Goal: Information Seeking & Learning: Learn about a topic

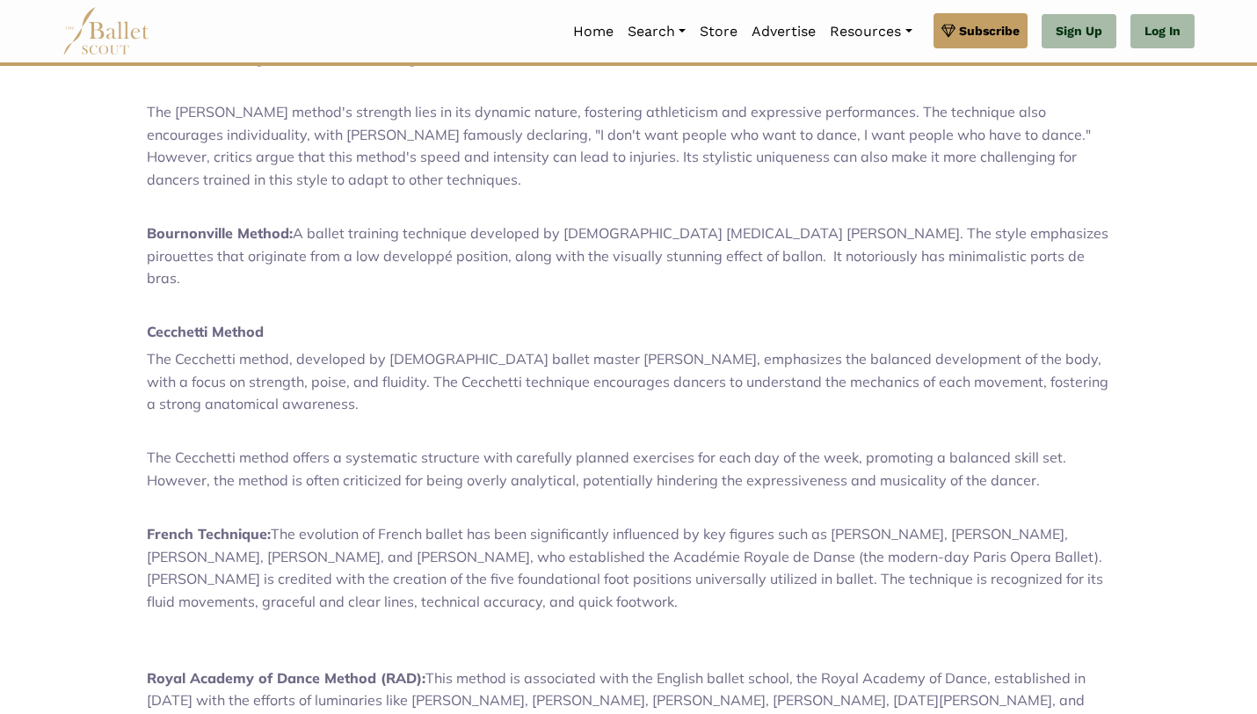
scroll to position [1149, 0]
click at [253, 202] on div "The Art of Ballet: An Overview of Vaganova, Balanchine, [GEOGRAPHIC_DATA], Cecc…" at bounding box center [628, 343] width 963 height 1522
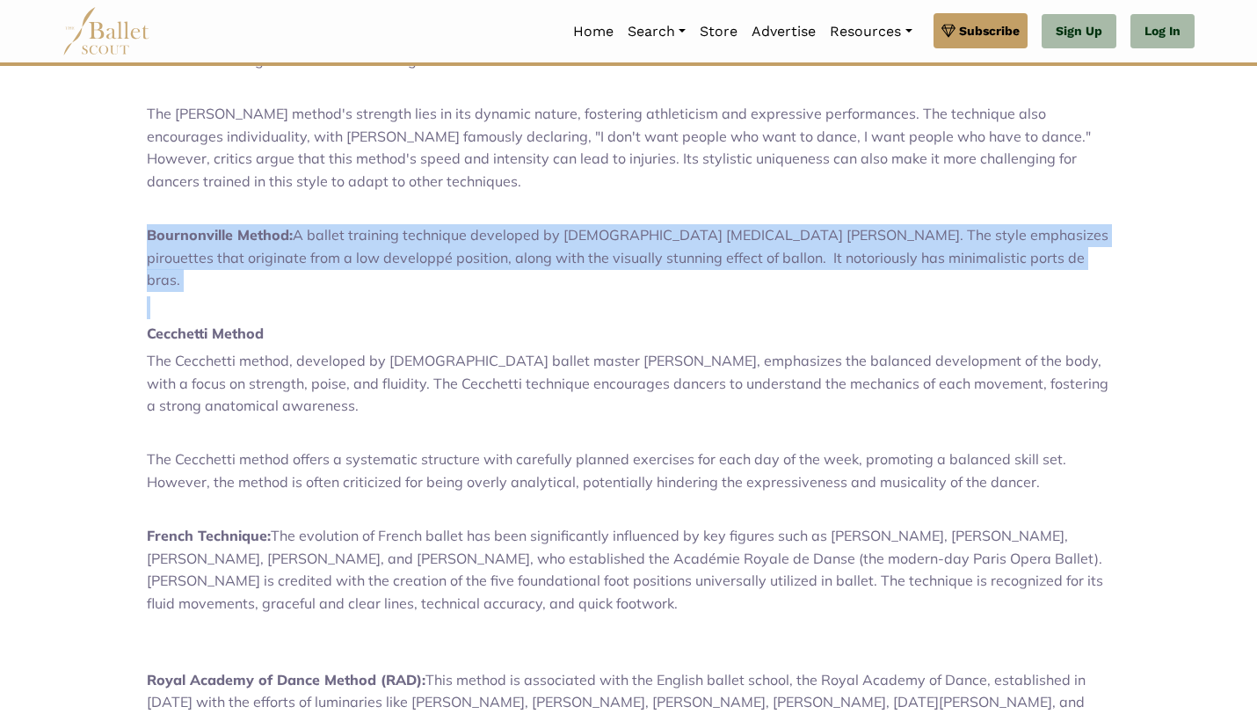
drag, startPoint x: 250, startPoint y: 149, endPoint x: 257, endPoint y: 207, distance: 59.3
click at [257, 207] on div "The Art of Ballet: An Overview of Vaganova, Balanchine, [GEOGRAPHIC_DATA], Cecc…" at bounding box center [628, 343] width 963 height 1522
click at [246, 226] on span "A ballet training technique developed by [DEMOGRAPHIC_DATA] [MEDICAL_DATA] [PER…" at bounding box center [628, 257] width 962 height 62
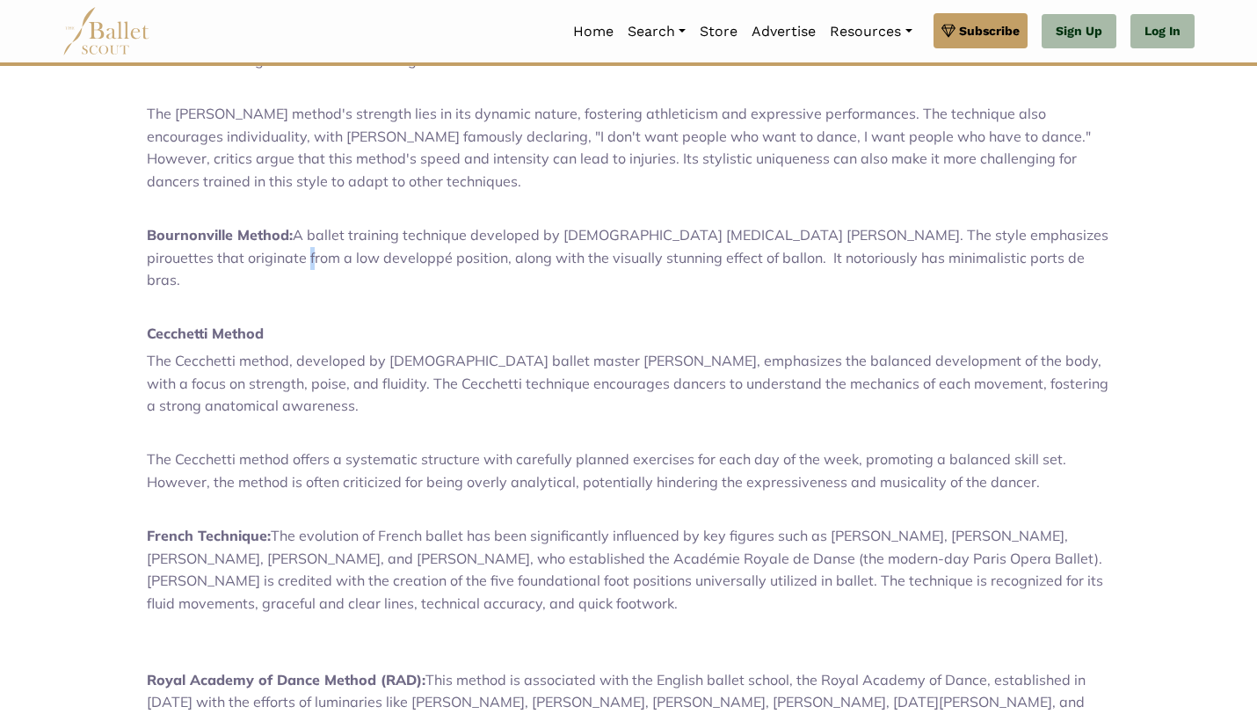
click at [246, 226] on span "A ballet training technique developed by [DEMOGRAPHIC_DATA] [MEDICAL_DATA] [PER…" at bounding box center [628, 257] width 962 height 62
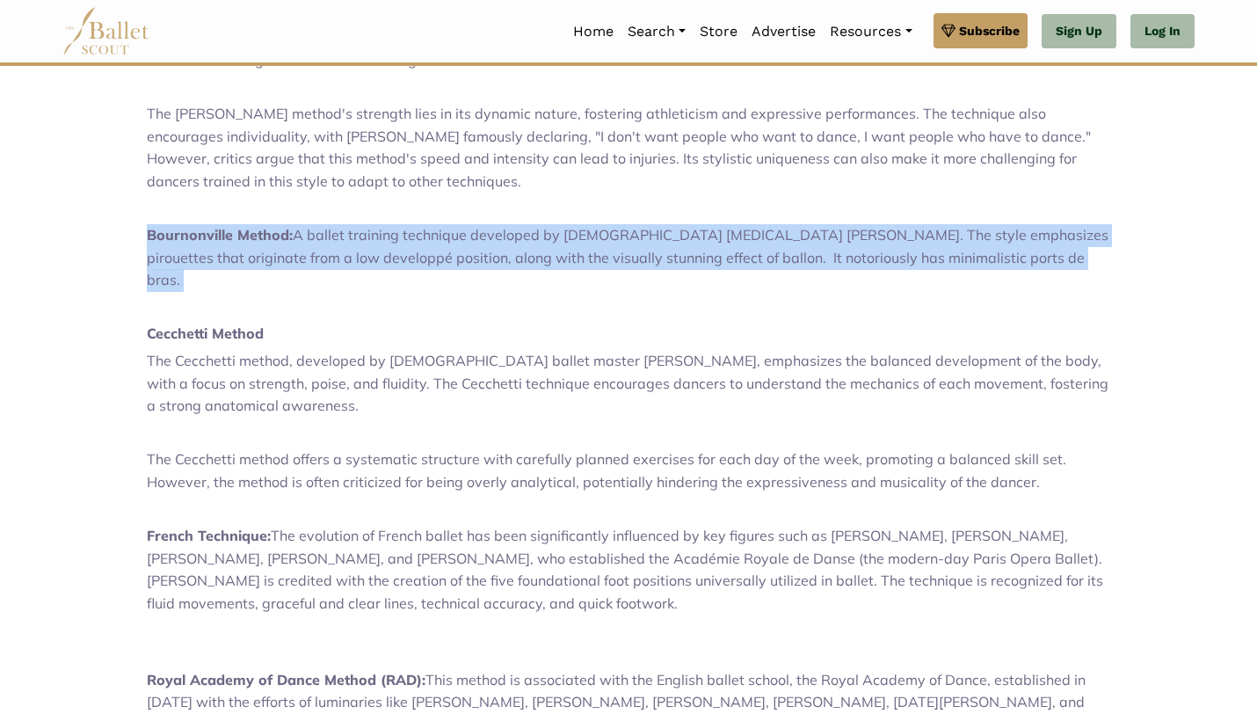
click at [246, 226] on span "A ballet training technique developed by [DEMOGRAPHIC_DATA] [MEDICAL_DATA] [PER…" at bounding box center [628, 257] width 962 height 62
click at [292, 226] on span "A ballet training technique developed by [DEMOGRAPHIC_DATA] [MEDICAL_DATA] [PER…" at bounding box center [628, 257] width 962 height 62
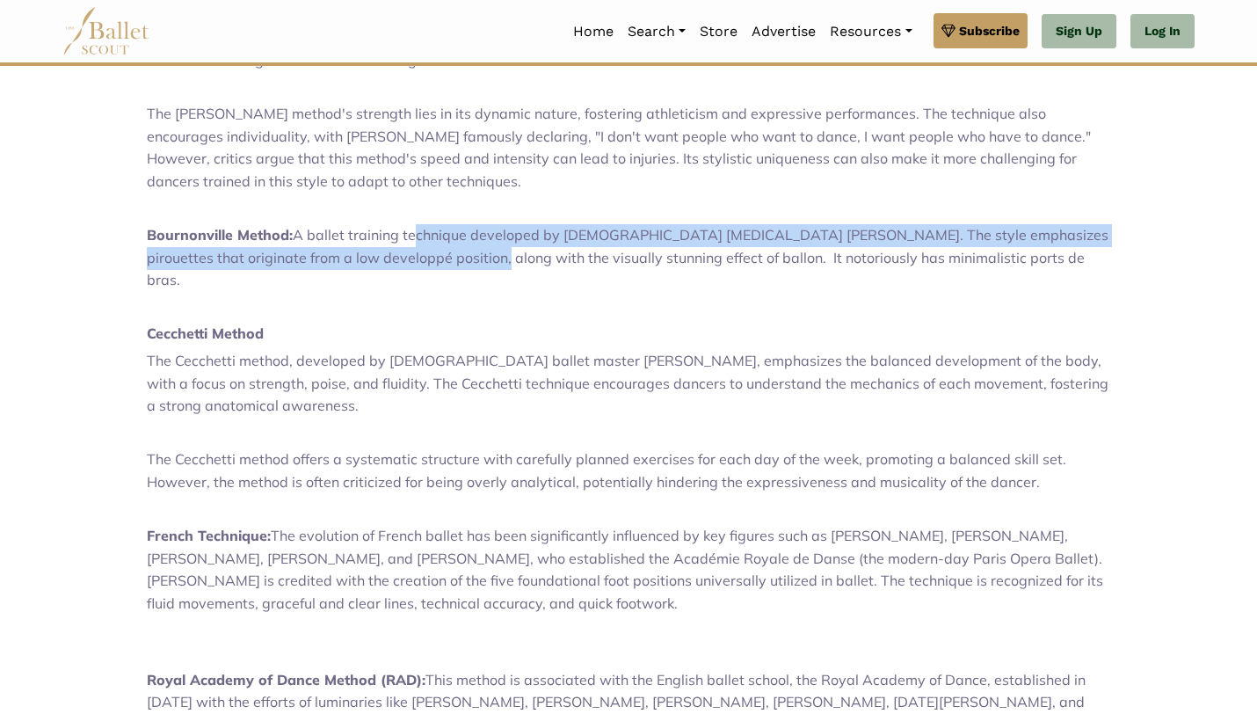
drag, startPoint x: 409, startPoint y: 163, endPoint x: 445, endPoint y: 196, distance: 48.5
click at [445, 226] on span "A ballet training technique developed by [DEMOGRAPHIC_DATA] [MEDICAL_DATA] [PER…" at bounding box center [628, 257] width 962 height 62
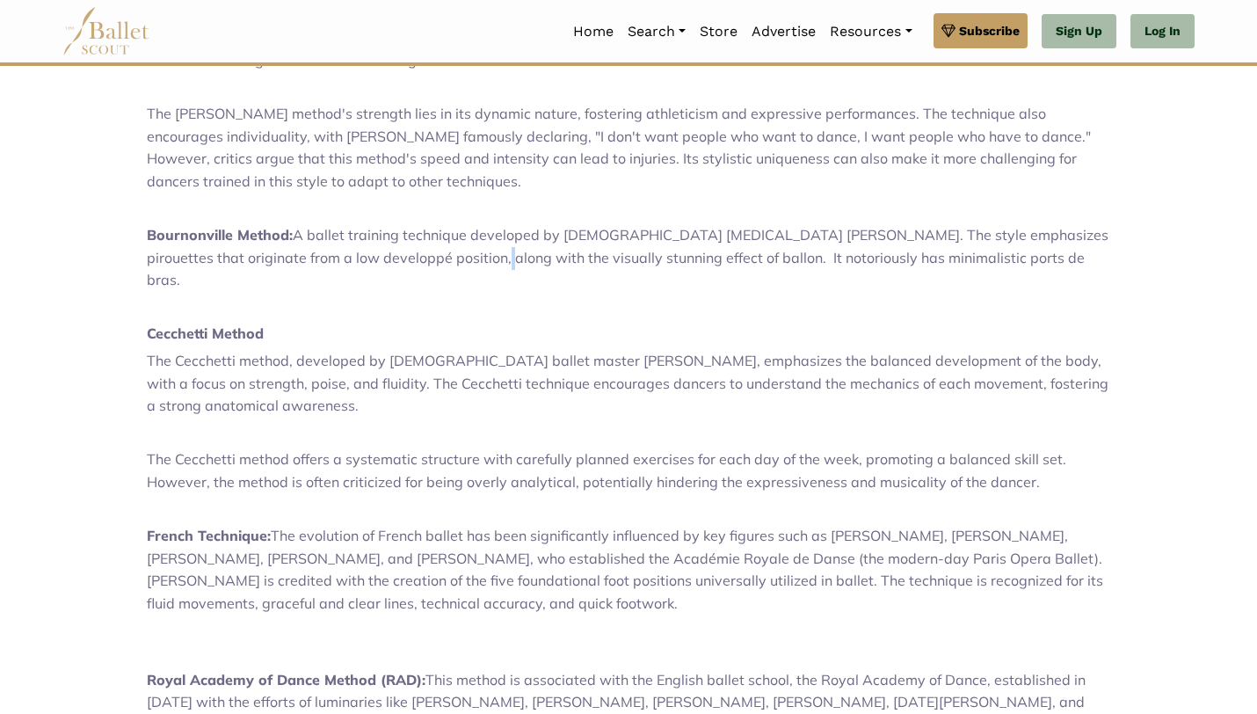
click at [445, 226] on span "A ballet training technique developed by [DEMOGRAPHIC_DATA] [MEDICAL_DATA] [PER…" at bounding box center [628, 257] width 962 height 62
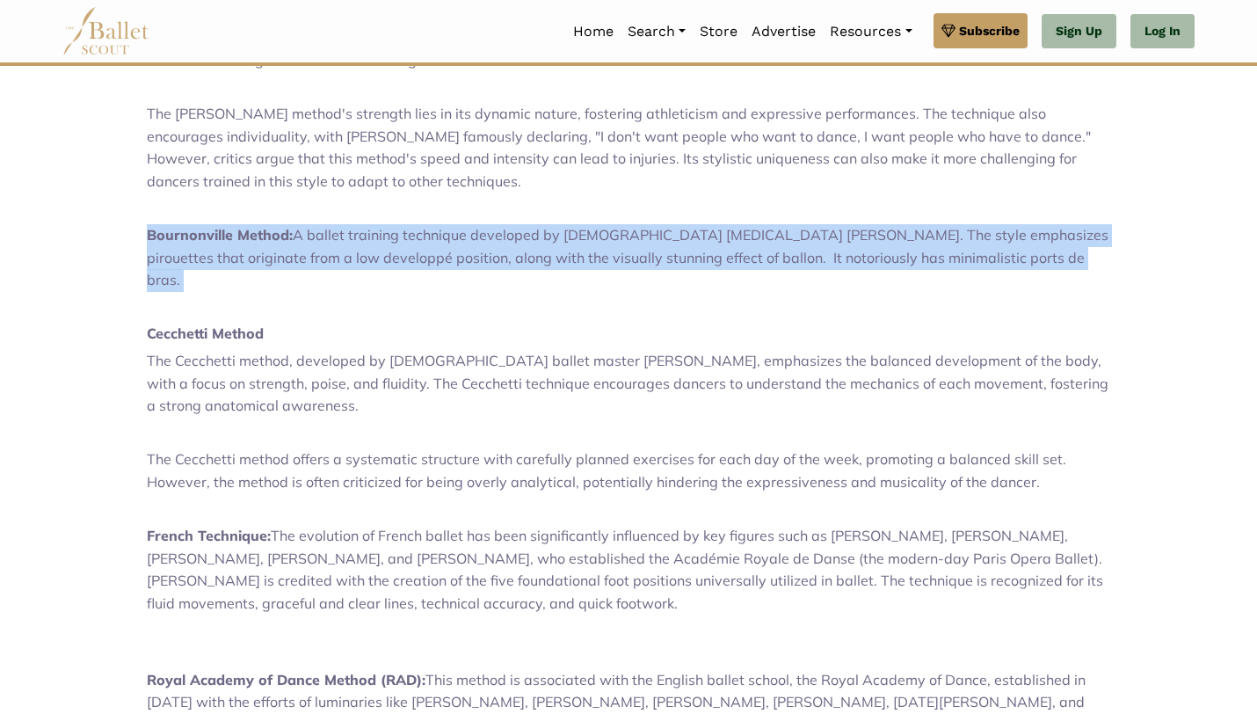
click at [445, 226] on span "A ballet training technique developed by [DEMOGRAPHIC_DATA] [MEDICAL_DATA] [PER…" at bounding box center [628, 257] width 962 height 62
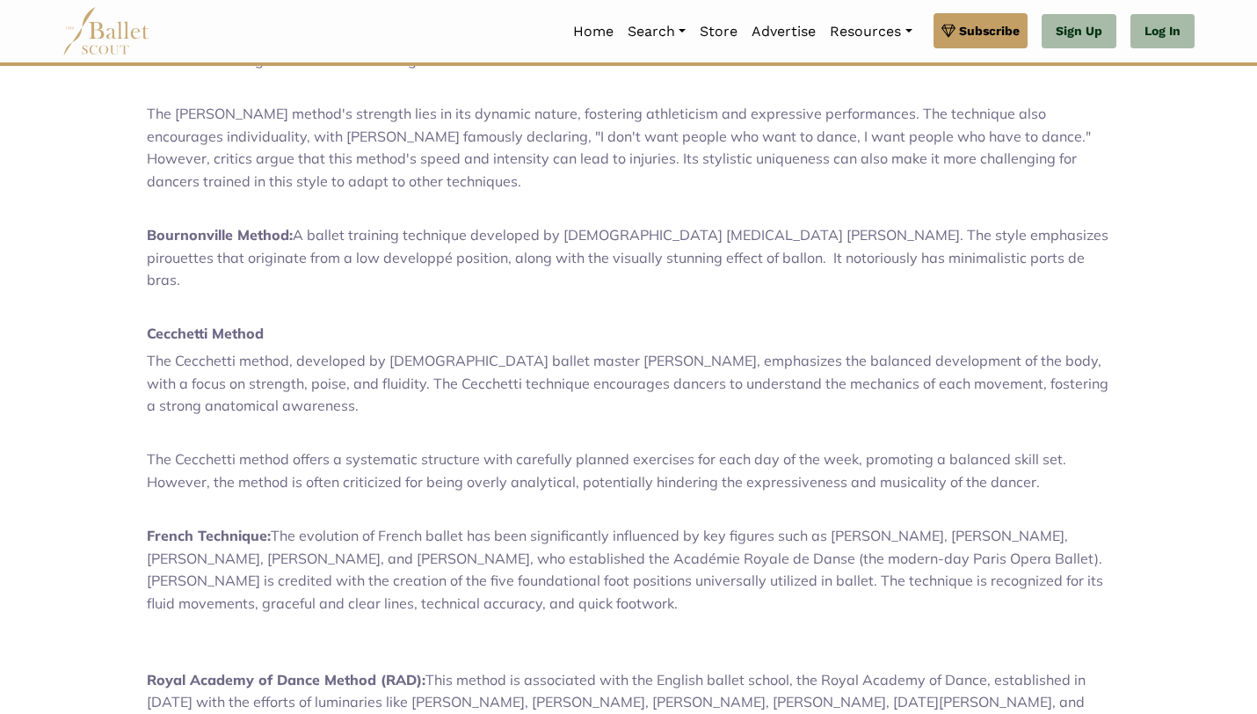
click at [483, 296] on p at bounding box center [628, 307] width 963 height 23
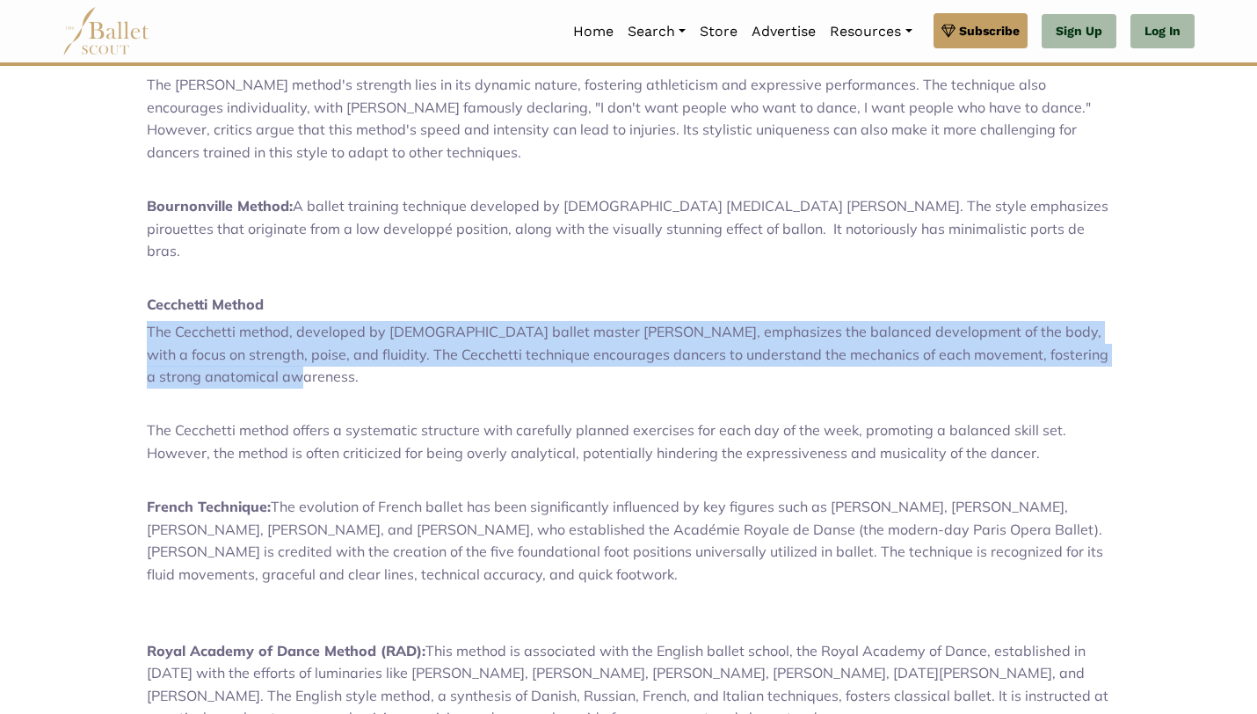
drag, startPoint x: 280, startPoint y: 221, endPoint x: 360, endPoint y: 285, distance: 103.2
click at [360, 285] on div "The Art of Ballet: An Overview of Vaganova, Balanchine, [GEOGRAPHIC_DATA], Cecc…" at bounding box center [628, 314] width 963 height 1522
click at [360, 321] on p "The Cecchetti method, developed by [DEMOGRAPHIC_DATA] ballet master [PERSON_NAM…" at bounding box center [628, 355] width 963 height 68
drag, startPoint x: 360, startPoint y: 285, endPoint x: 330, endPoint y: 212, distance: 79.2
click at [330, 212] on div "The Art of Ballet: An Overview of Vaganova, Balanchine, [GEOGRAPHIC_DATA], Cecc…" at bounding box center [628, 314] width 963 height 1522
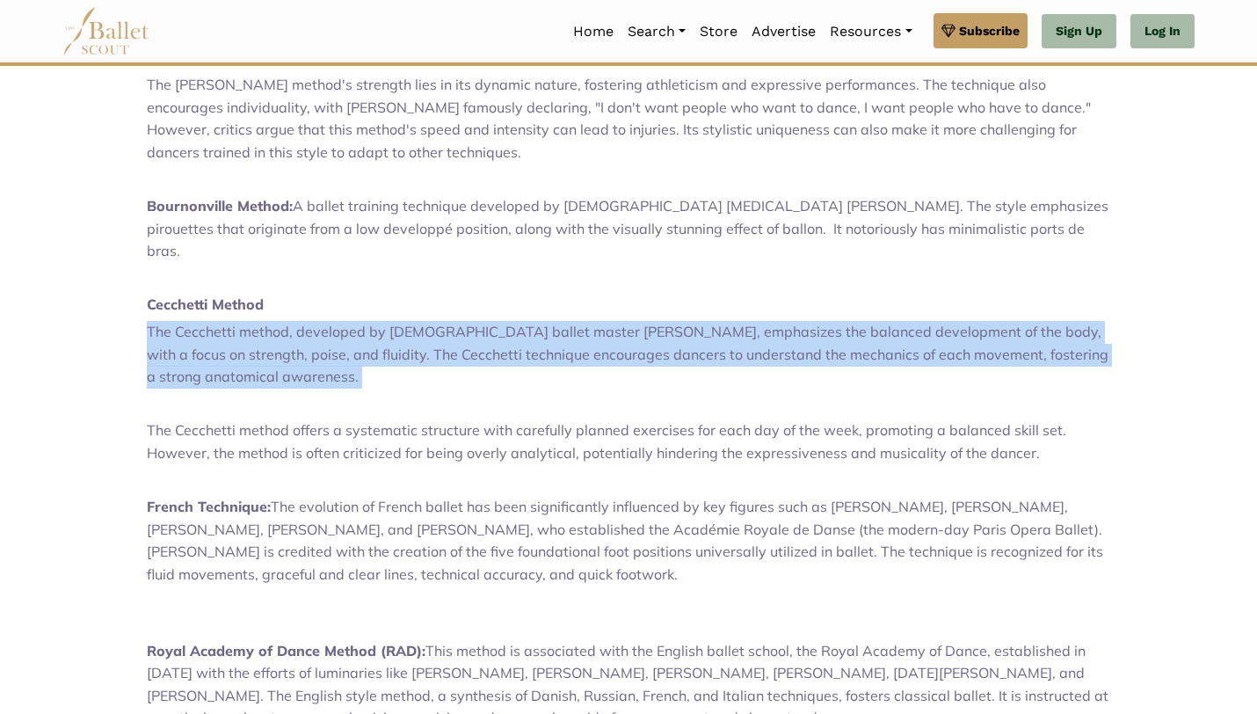
click at [330, 294] on p "Cecchetti Method" at bounding box center [628, 305] width 963 height 23
drag, startPoint x: 330, startPoint y: 212, endPoint x: 344, endPoint y: 298, distance: 87.3
click at [339, 288] on div "The Art of Ballet: An Overview of Vaganova, Balanchine, [GEOGRAPHIC_DATA], Cecc…" at bounding box center [628, 314] width 963 height 1522
click at [344, 298] on div "The Art of Ballet: An Overview of Vaganova, Balanchine, [GEOGRAPHIC_DATA], Cecc…" at bounding box center [628, 314] width 963 height 1522
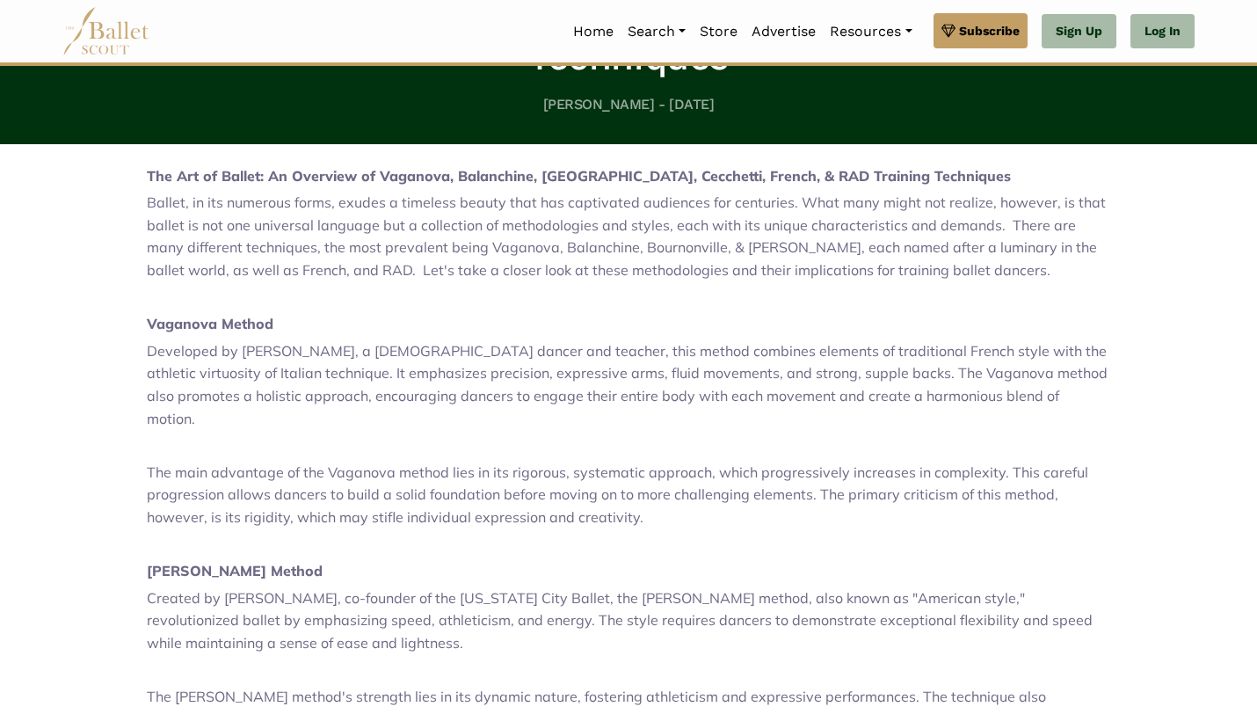
scroll to position [555, 0]
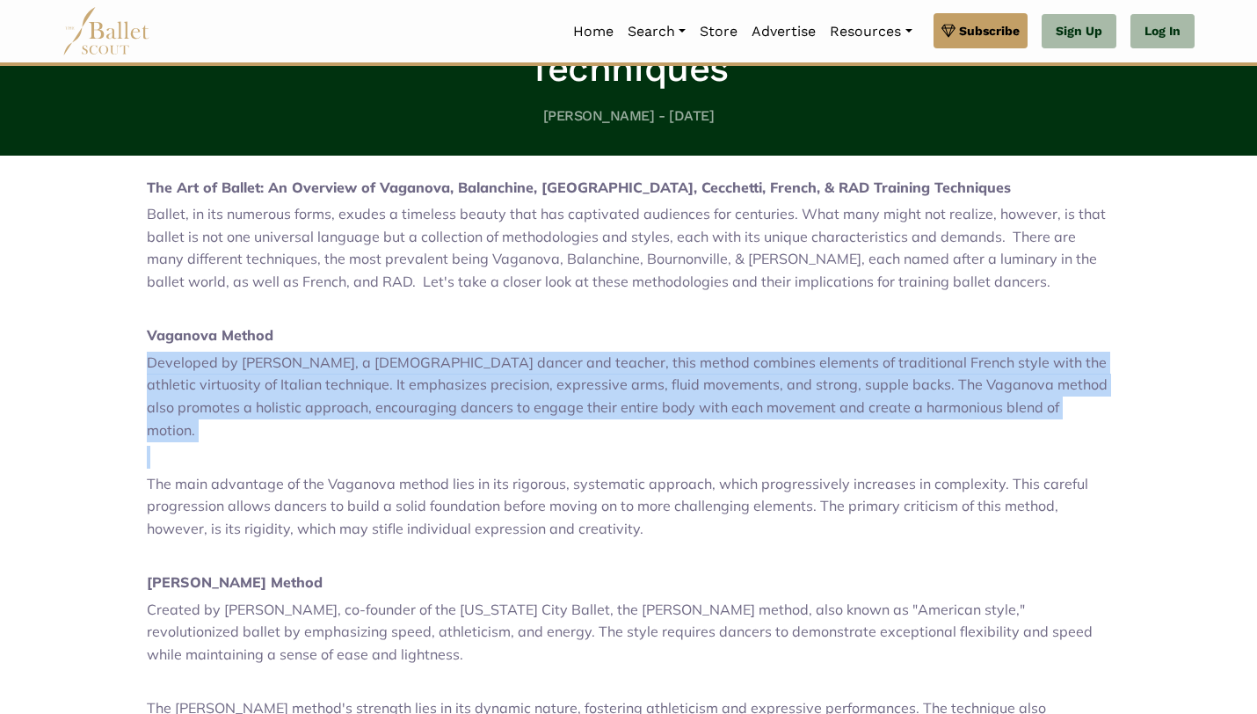
drag, startPoint x: 400, startPoint y: 294, endPoint x: 419, endPoint y: 391, distance: 98.6
click at [419, 446] on p at bounding box center [628, 457] width 963 height 23
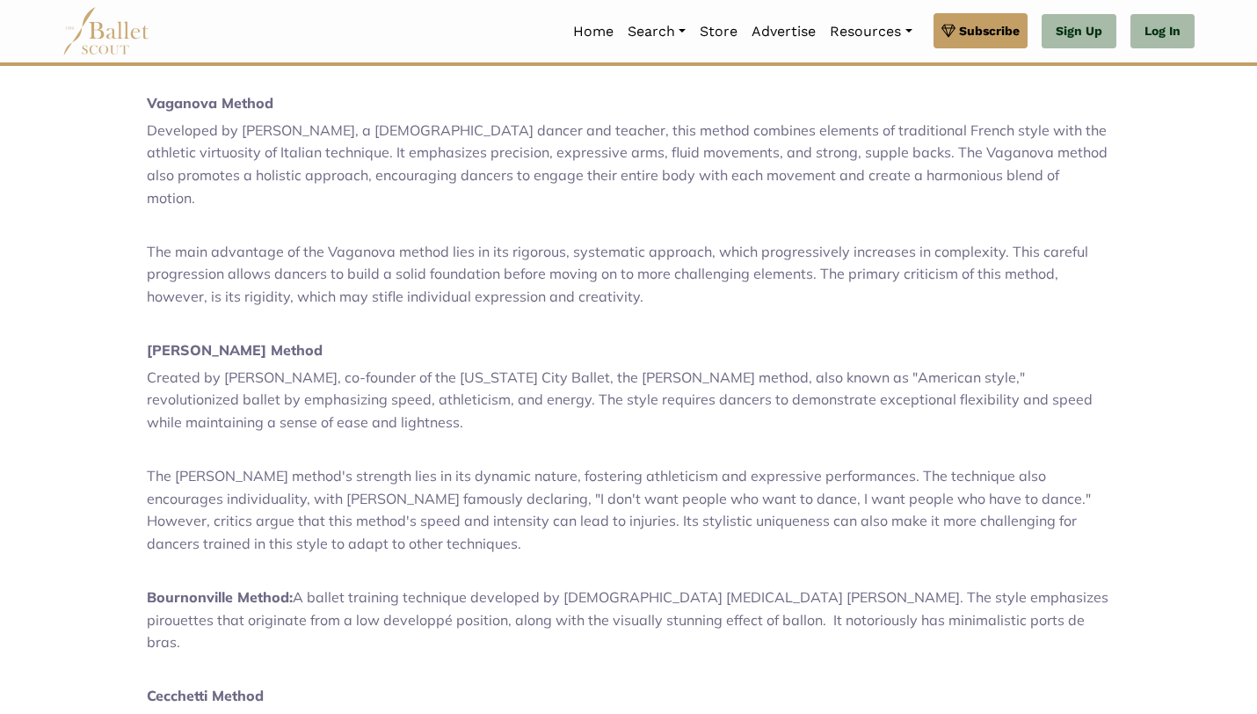
scroll to position [781, 0]
